Goal: Communication & Community: Answer question/provide support

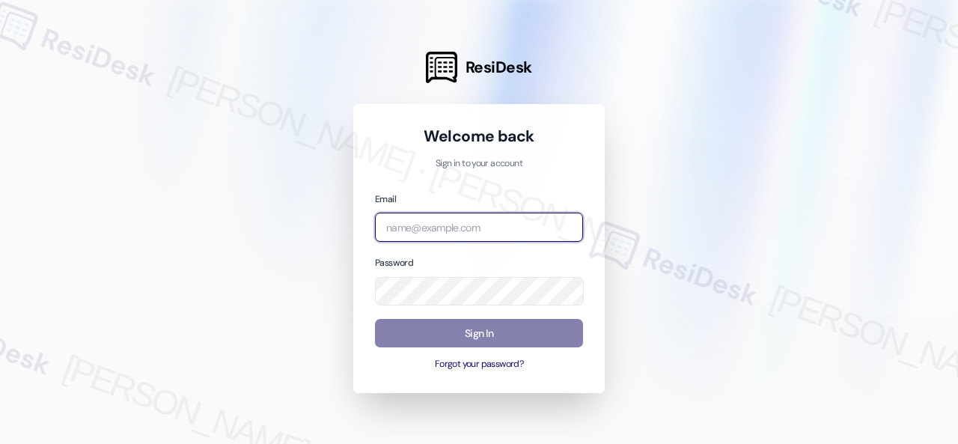
click at [430, 229] on input "email" at bounding box center [479, 227] width 208 height 29
paste input "[EMAIL_ADDRESS][PERSON_NAME][PERSON_NAME][PERSON_NAME][DOMAIN_NAME]"
type input "[EMAIL_ADDRESS][PERSON_NAME][PERSON_NAME][PERSON_NAME][DOMAIN_NAME]"
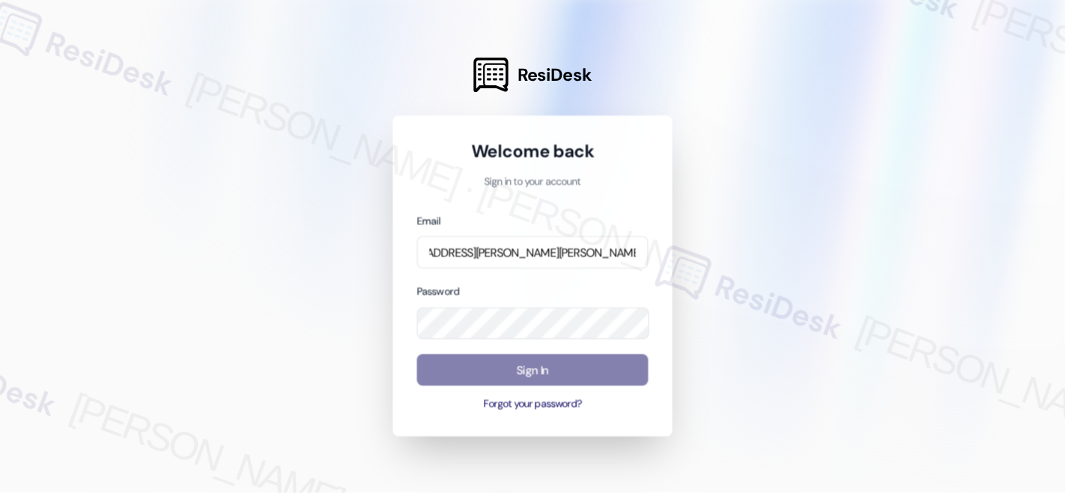
scroll to position [0, 0]
click at [660, 207] on div at bounding box center [479, 222] width 958 height 444
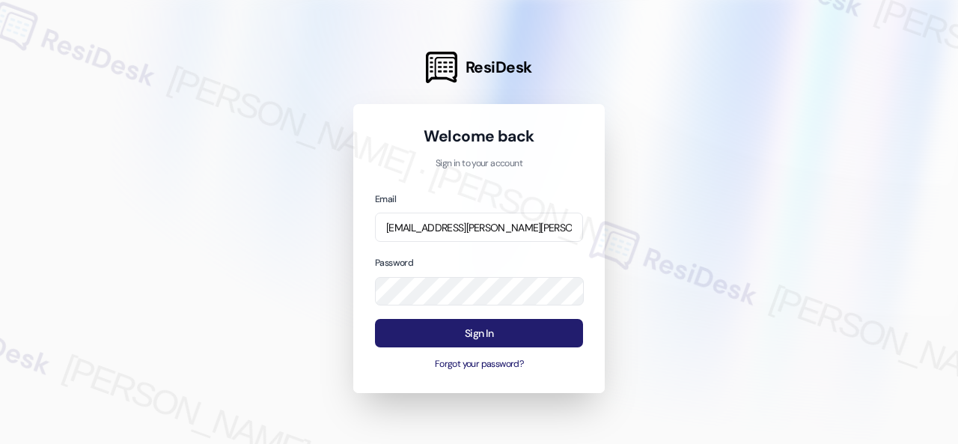
click at [455, 331] on button "Sign In" at bounding box center [479, 333] width 208 height 29
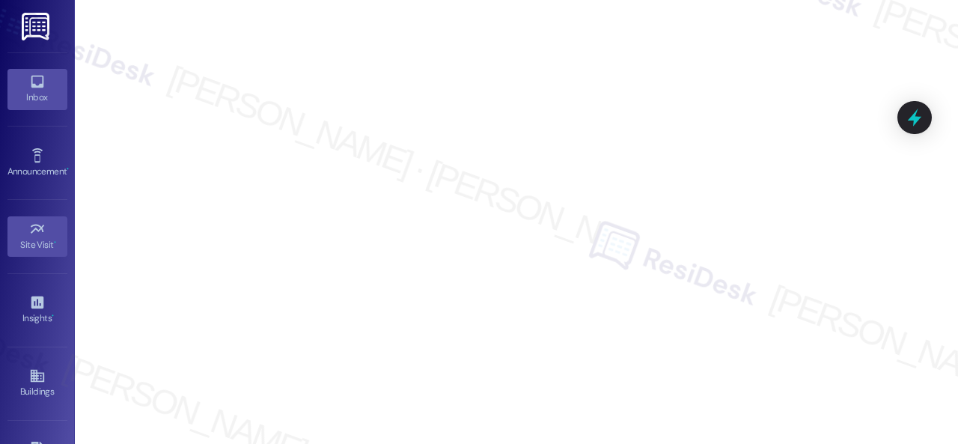
click at [41, 92] on div "Inbox" at bounding box center [37, 97] width 75 height 15
